Goal: Task Accomplishment & Management: Complete application form

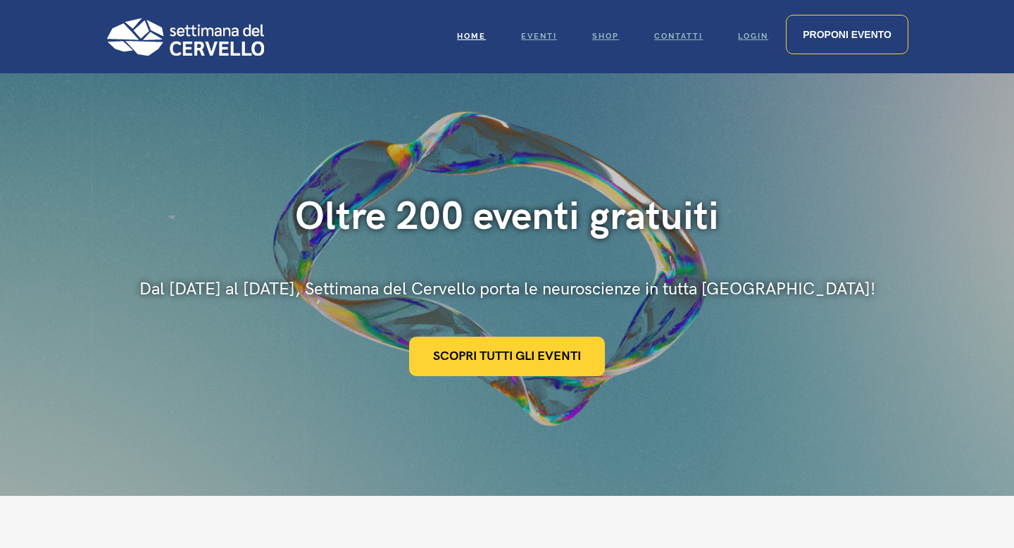
scroll to position [18, 0]
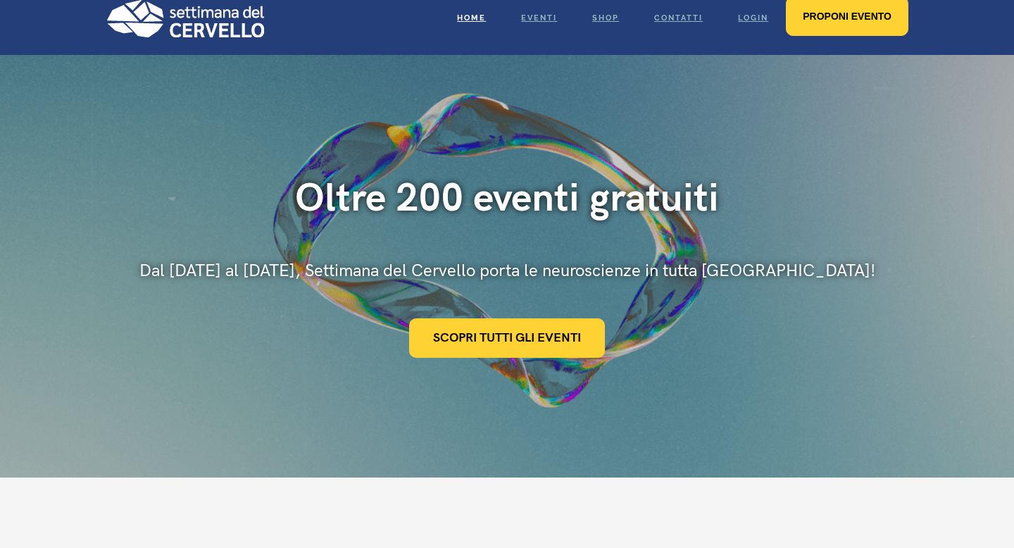
click at [852, 11] on span "Proponi evento" at bounding box center [847, 16] width 89 height 11
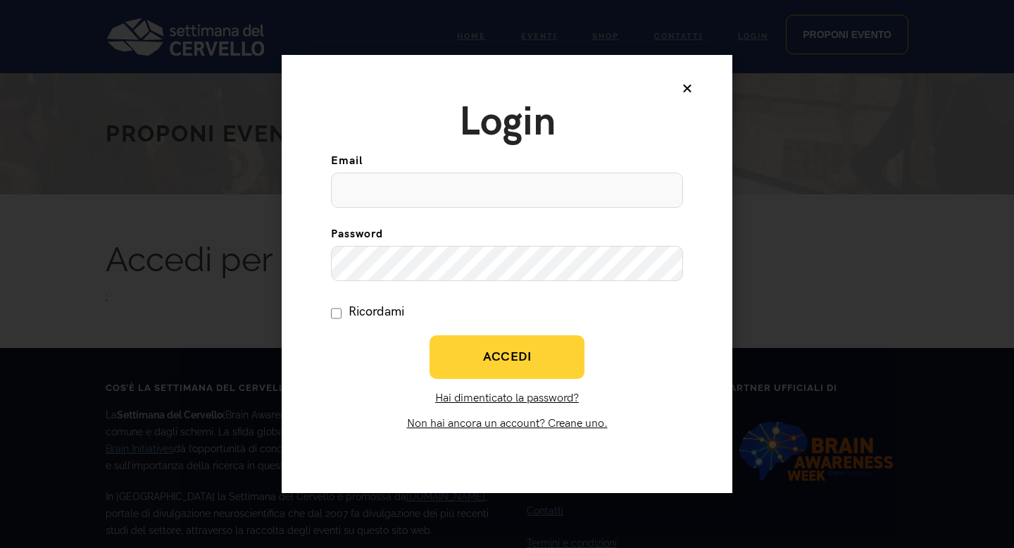
click at [687, 78] on div "Login Email Password Ricordami Ricordami Accedi Hai dimenticato la password? No…" at bounding box center [507, 273] width 451 height 437
click at [687, 82] on div "Login Email Password Ricordami Ricordami Accedi Hai dimenticato la password? No…" at bounding box center [507, 273] width 451 height 437
click at [687, 83] on icon at bounding box center [687, 87] width 11 height 11
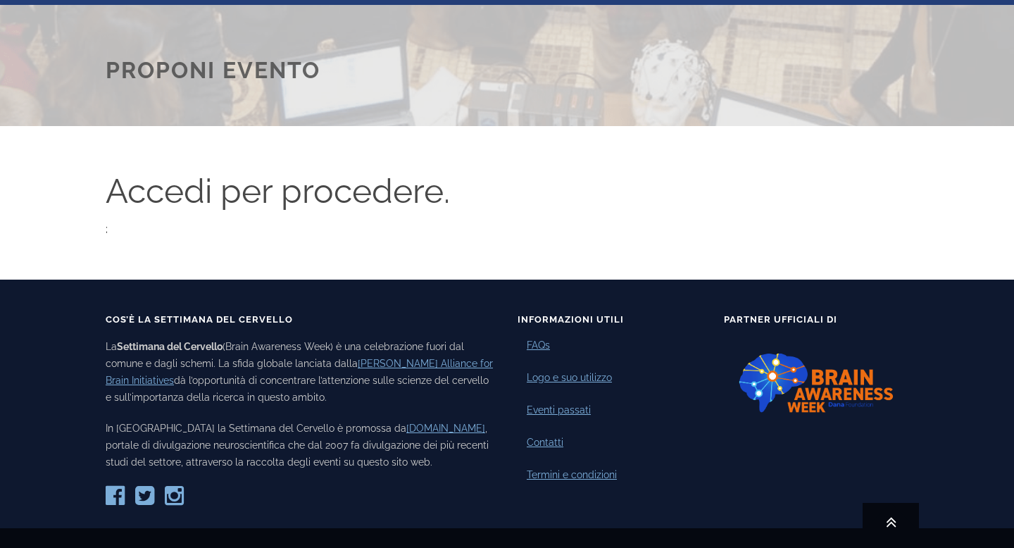
scroll to position [125, 0]
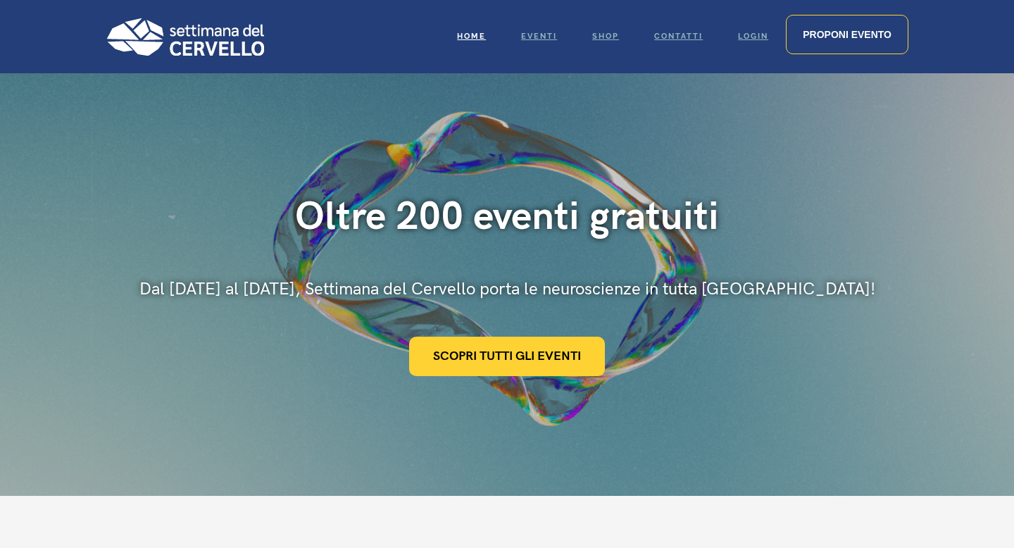
scroll to position [15, 0]
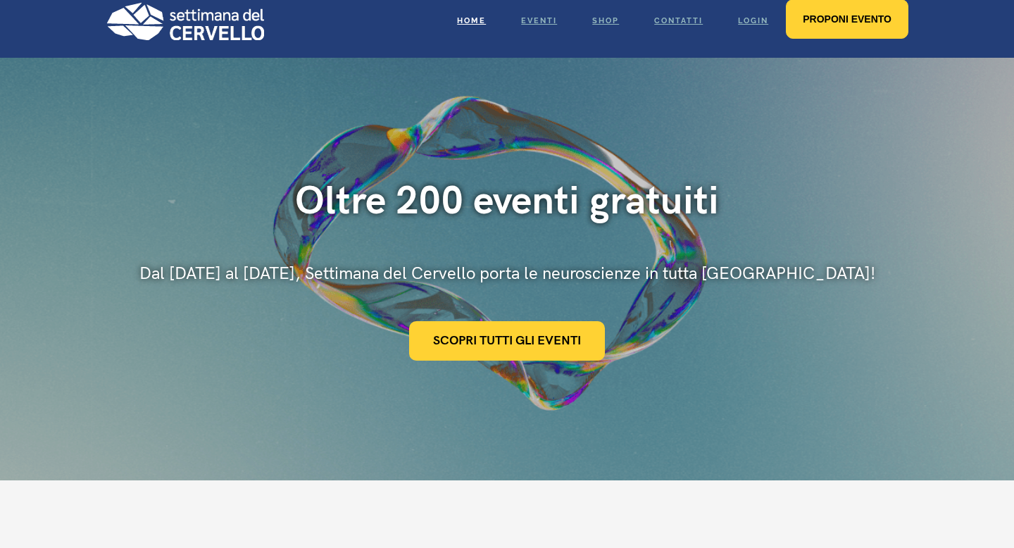
click at [795, 27] on link "Proponi evento" at bounding box center [847, 18] width 123 height 39
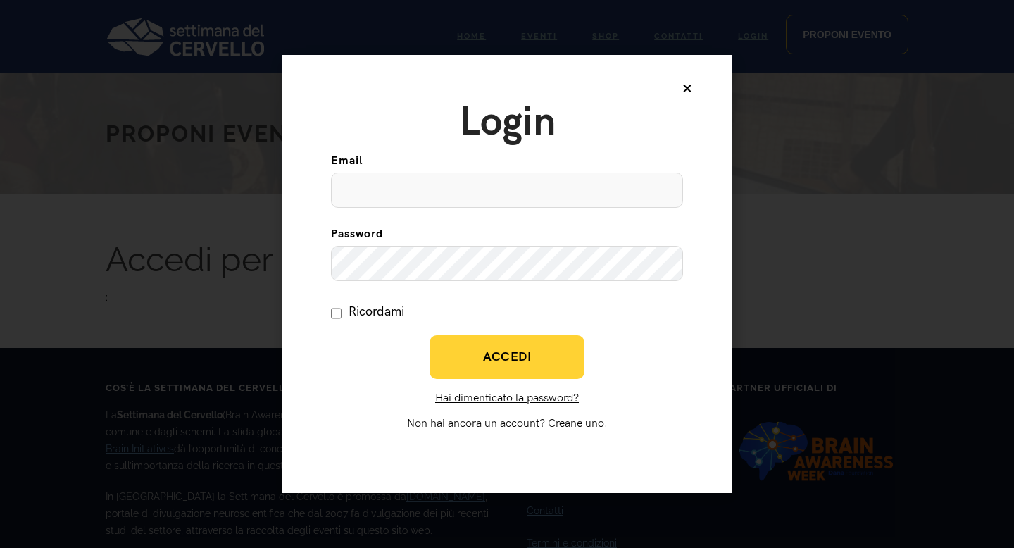
click at [687, 89] on icon at bounding box center [687, 87] width 11 height 11
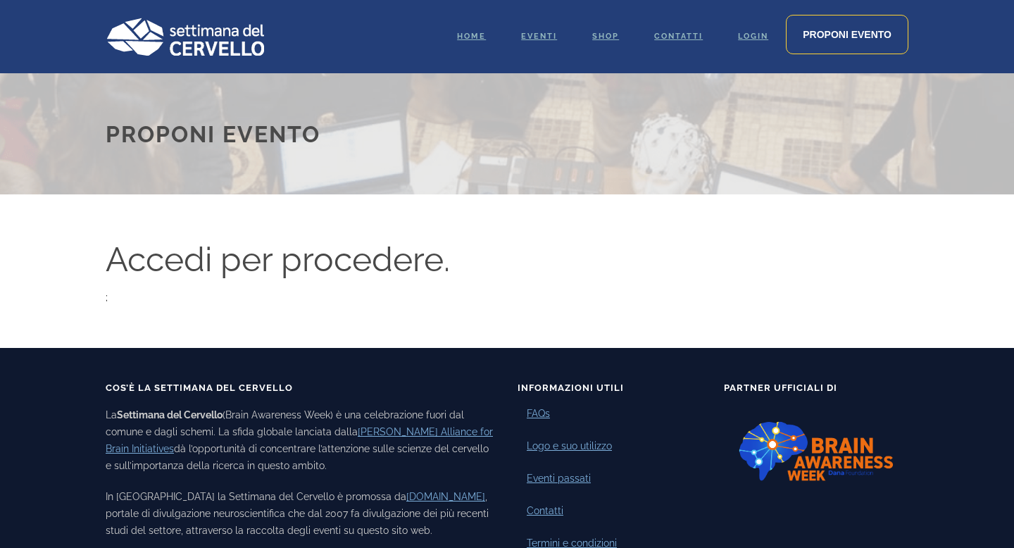
scroll to position [125, 0]
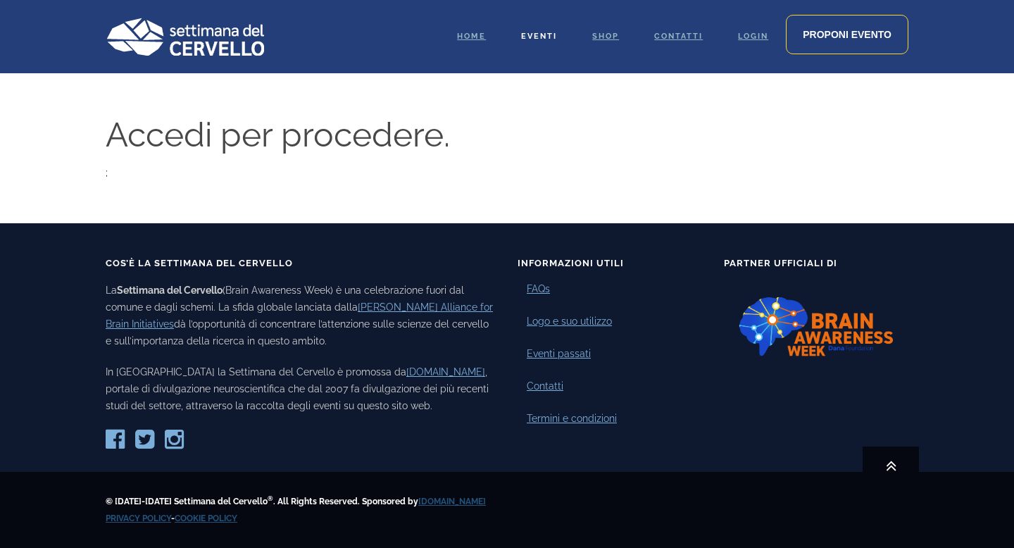
click at [527, 42] on link "Eventi" at bounding box center [539, 36] width 71 height 73
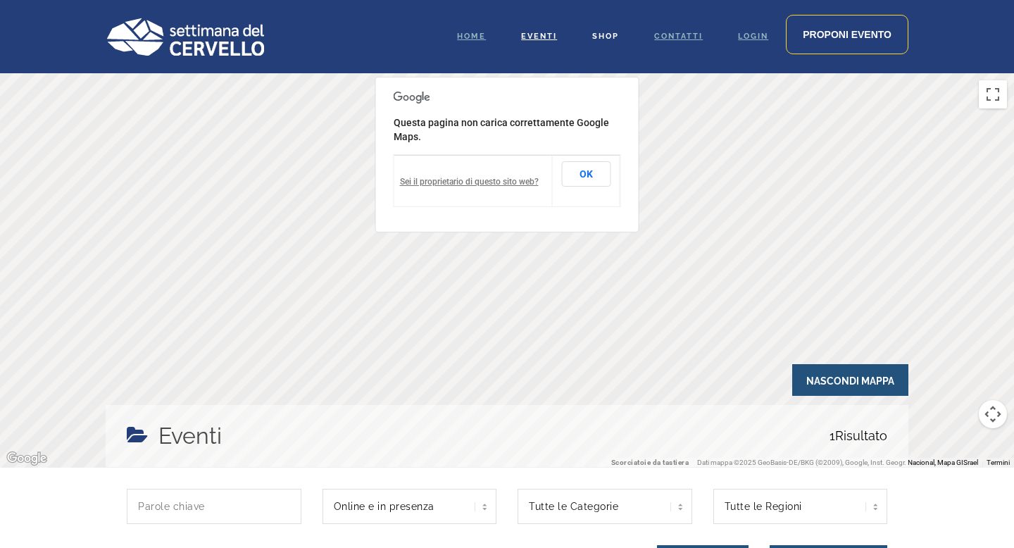
click at [604, 41] on link "Shop" at bounding box center [606, 36] width 62 height 73
click at [258, 39] on img at bounding box center [185, 37] width 158 height 38
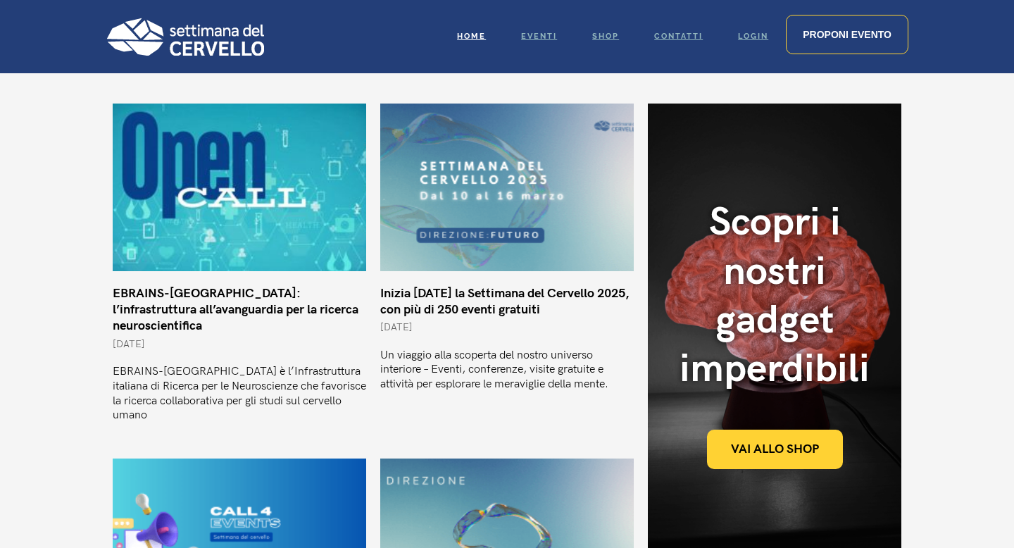
scroll to position [480, 0]
